Goal: Navigation & Orientation: Find specific page/section

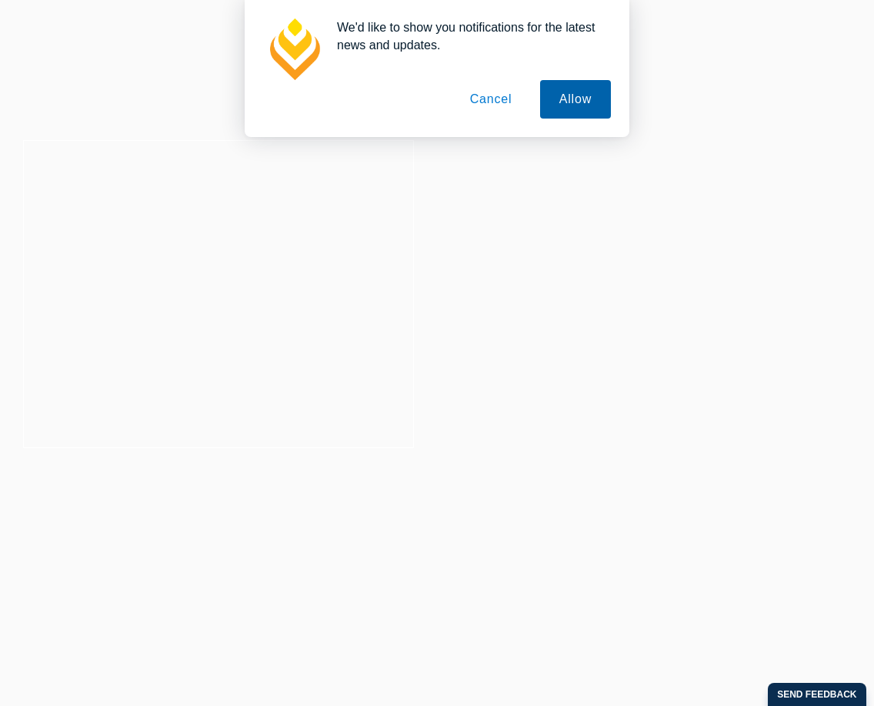
click at [589, 86] on button "Allow" at bounding box center [575, 99] width 71 height 38
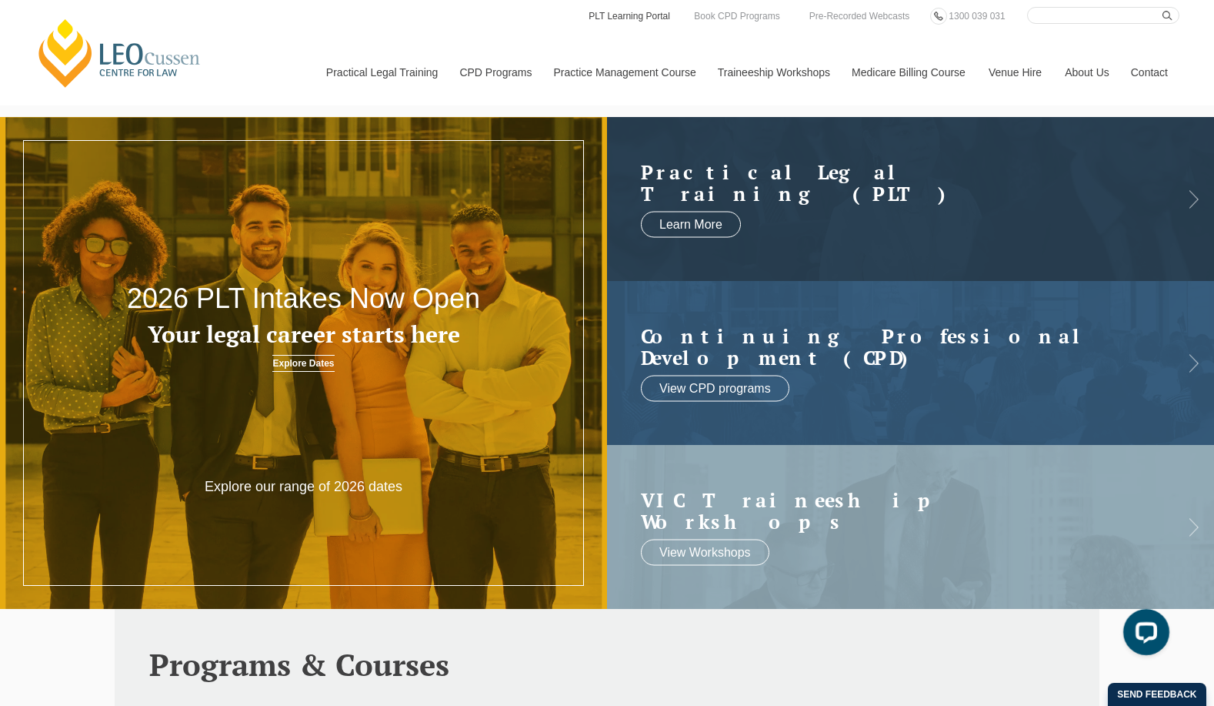
click at [646, 18] on link "PLT Learning Portal" at bounding box center [629, 16] width 85 height 17
